Goal: Task Accomplishment & Management: Complete application form

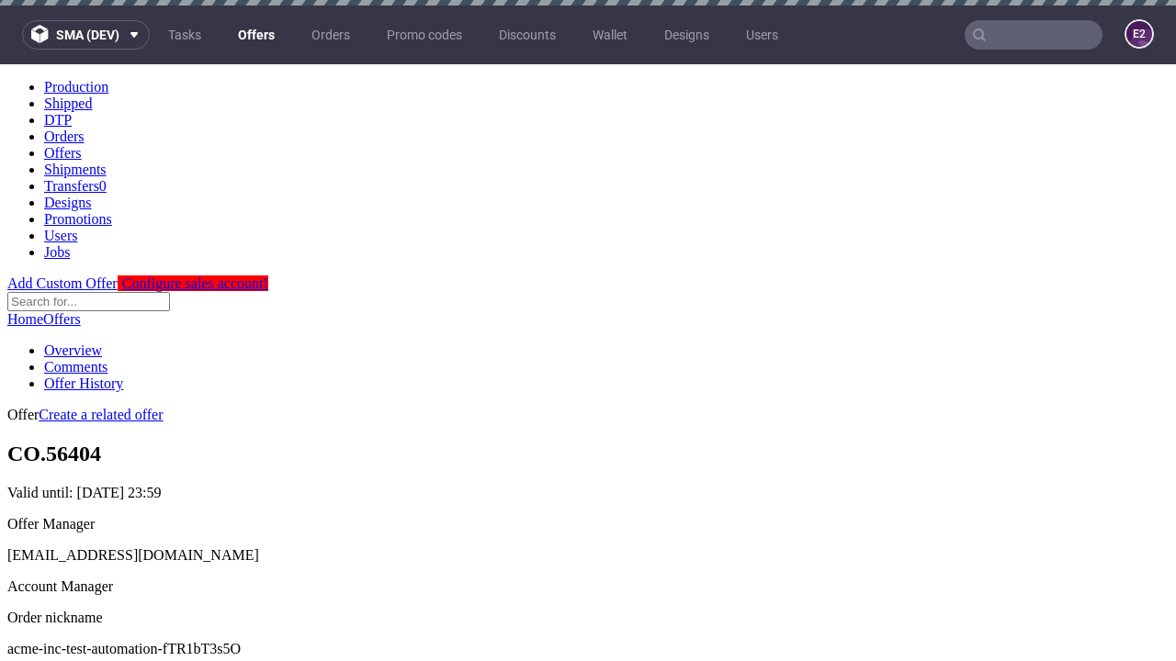
scroll to position [6, 0]
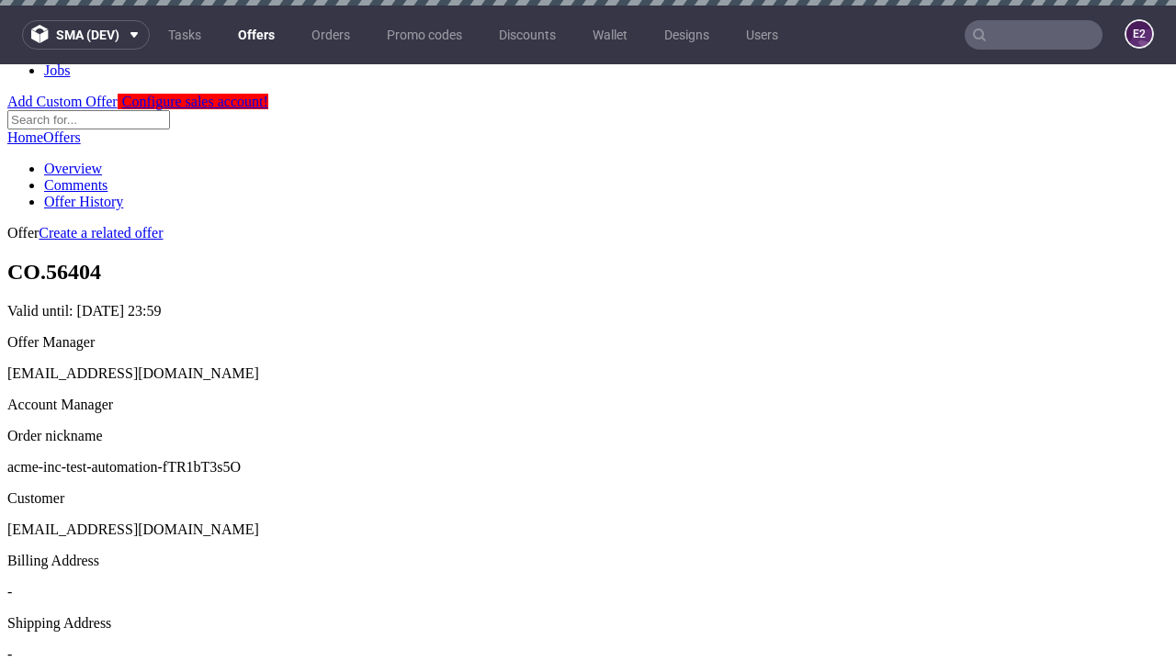
scroll to position [6, 0]
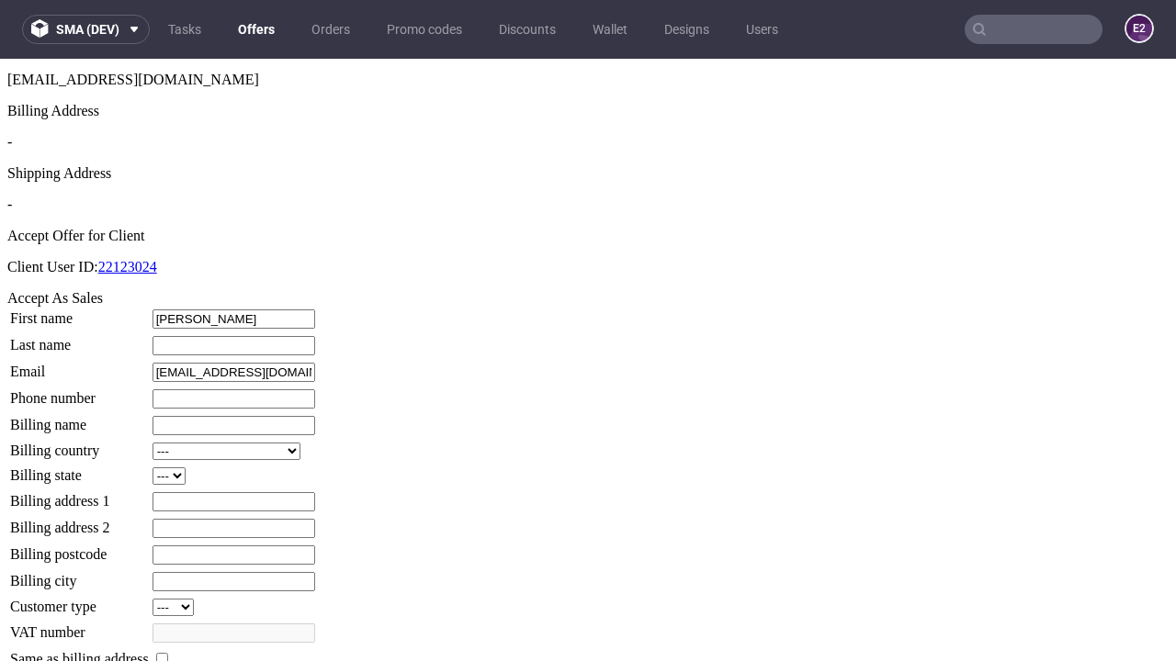
type input "[PERSON_NAME]"
type input "Jast"
type input "1509813888"
type input "Kendall89"
select select "13"
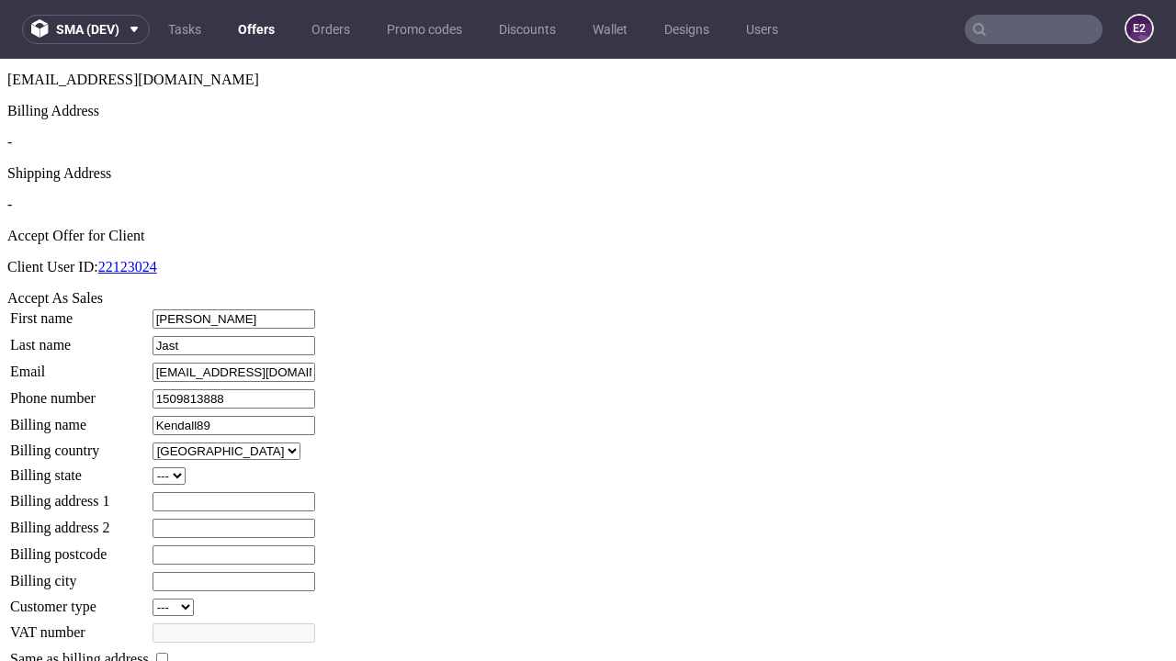
type input "Kendall89"
type input "[STREET_ADDRESS]"
type input "PE66 5BV"
select select "132"
type input "PE66 5BV"
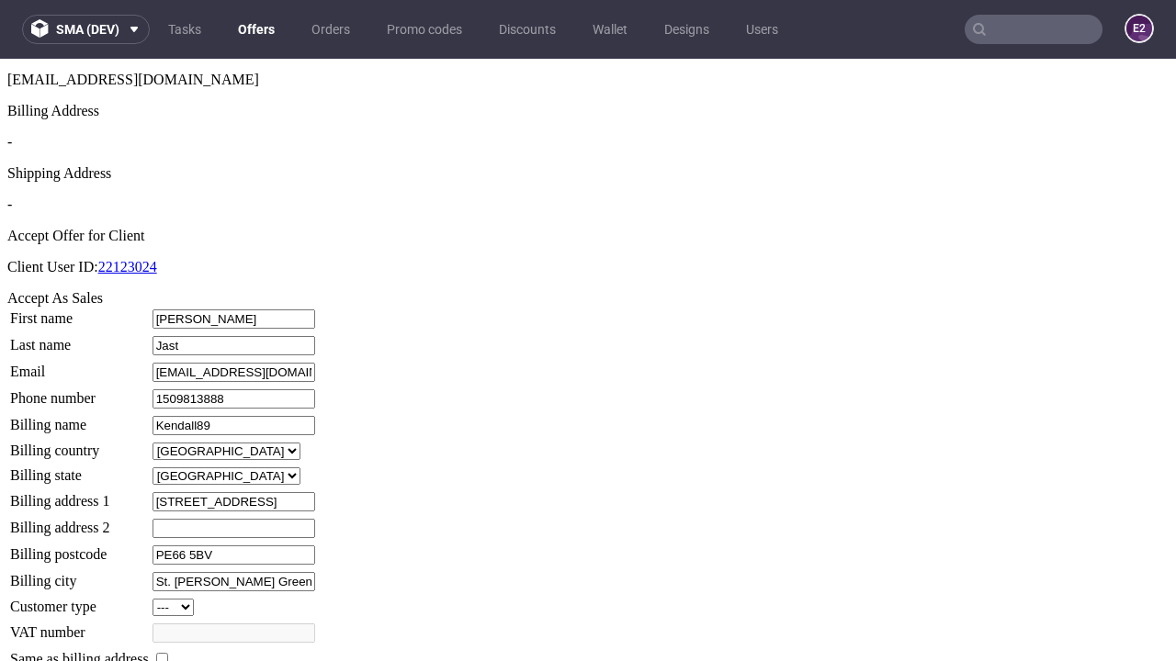
type input "St. Runte Green"
click at [168, 653] on input "checkbox" at bounding box center [162, 659] width 12 height 12
checkbox input "true"
type input "Kendall89"
select select "13"
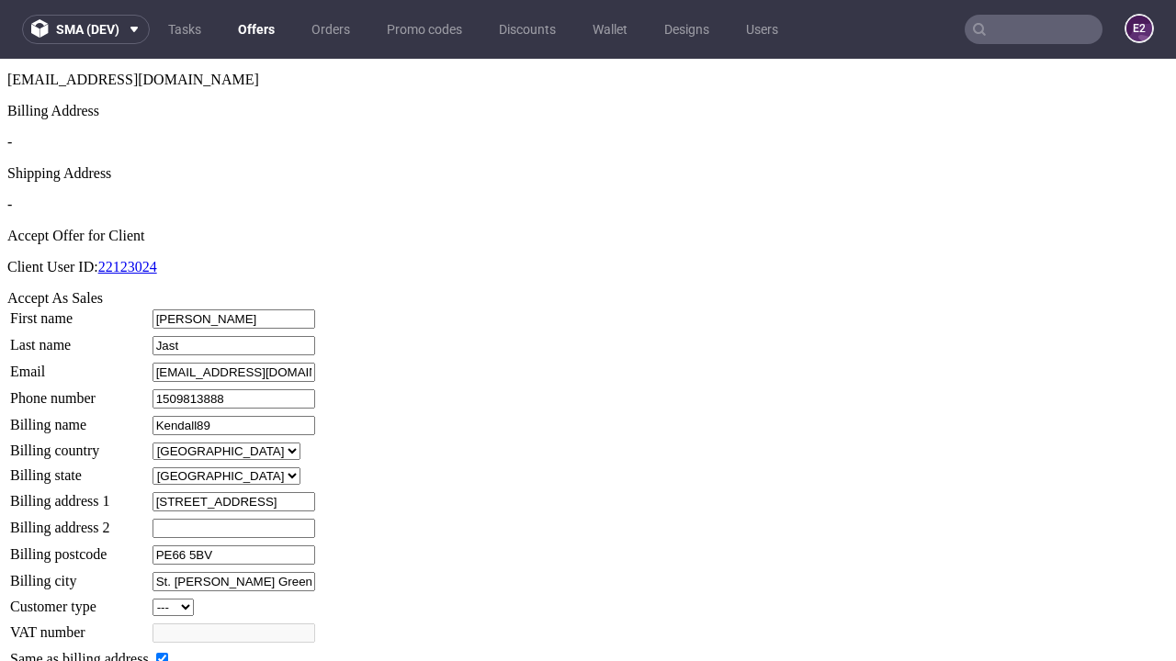
type input "2 Madyson Place"
type input "PE66 5BV"
type input "St. Runte Green"
select select "132"
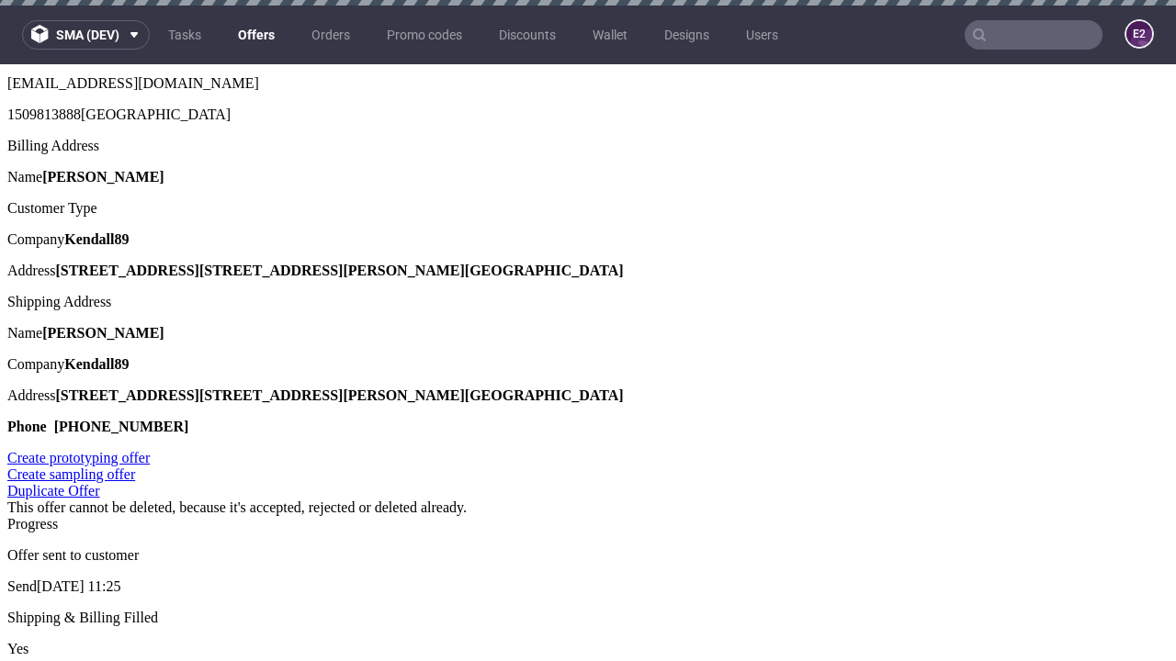
scroll to position [0, 0]
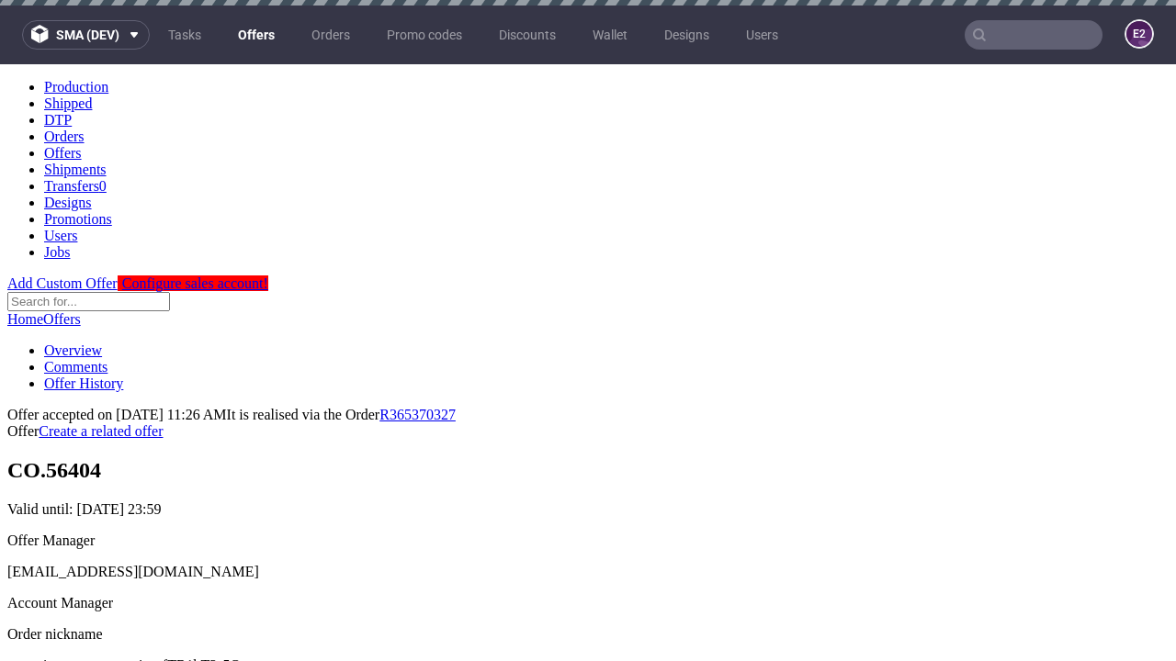
type input "[DATE]"
select select "12214305"
type input "In progress..."
